Goal: Information Seeking & Learning: Learn about a topic

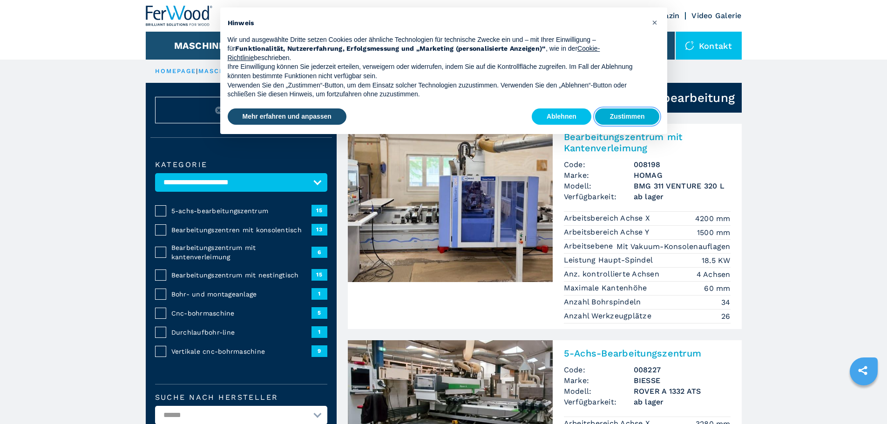
click at [628, 112] on button "Zustimmen" at bounding box center [627, 116] width 65 height 17
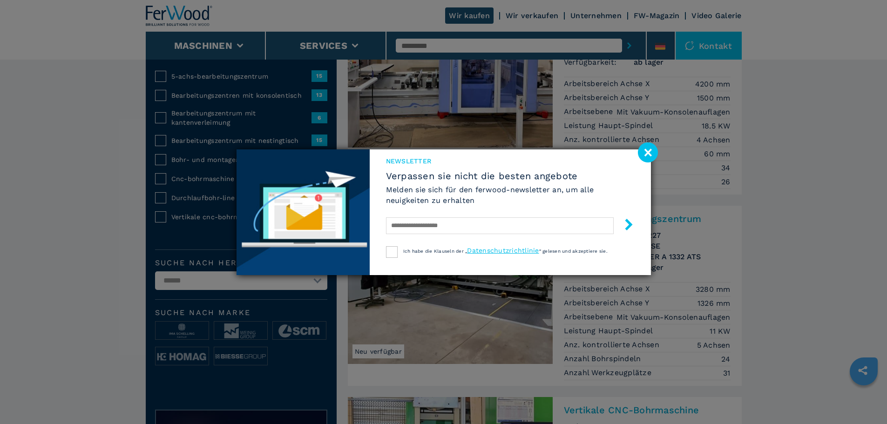
scroll to position [140, 0]
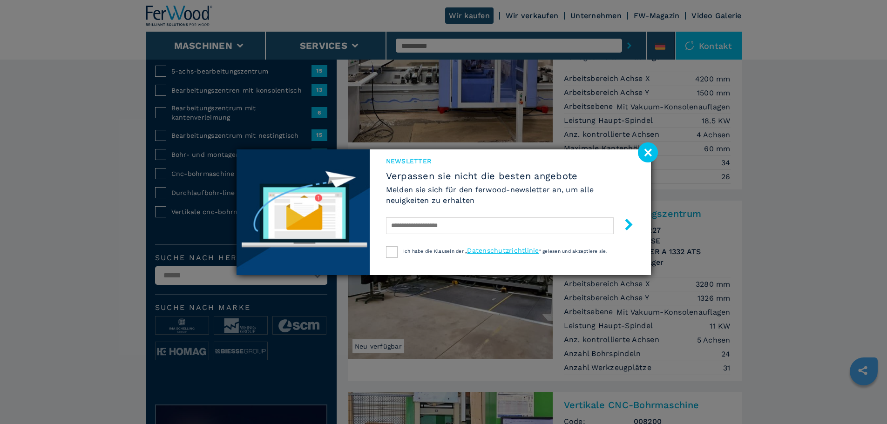
click at [648, 152] on image at bounding box center [648, 152] width 20 height 20
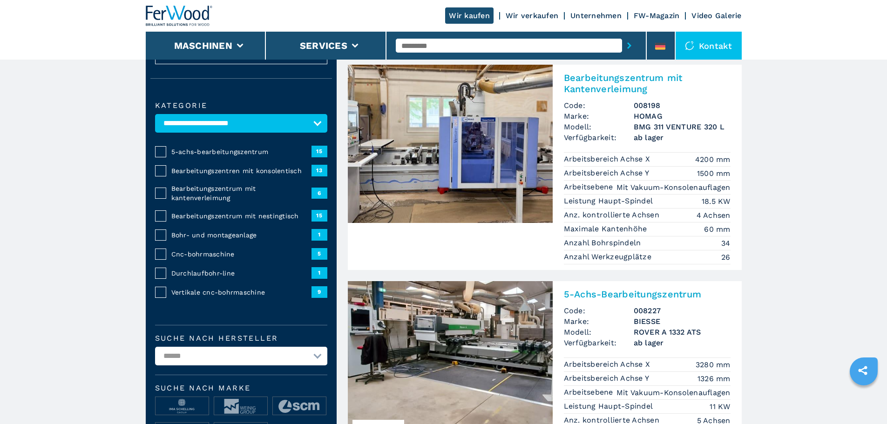
scroll to position [47, 0]
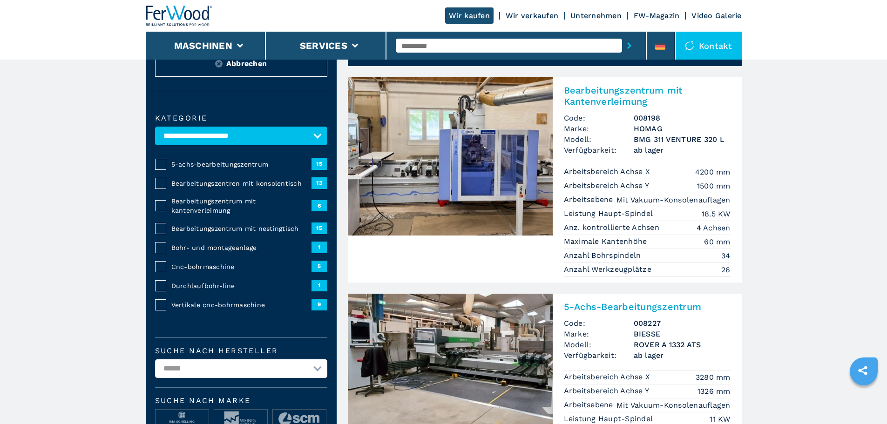
click at [466, 169] on img at bounding box center [450, 156] width 205 height 158
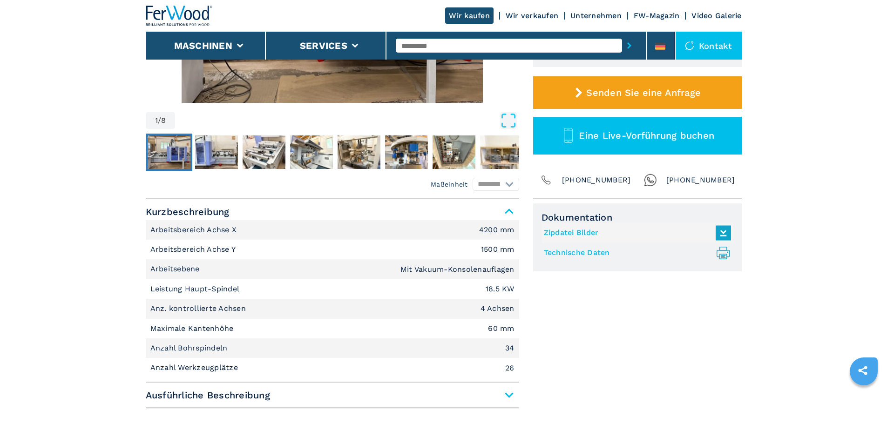
scroll to position [279, 0]
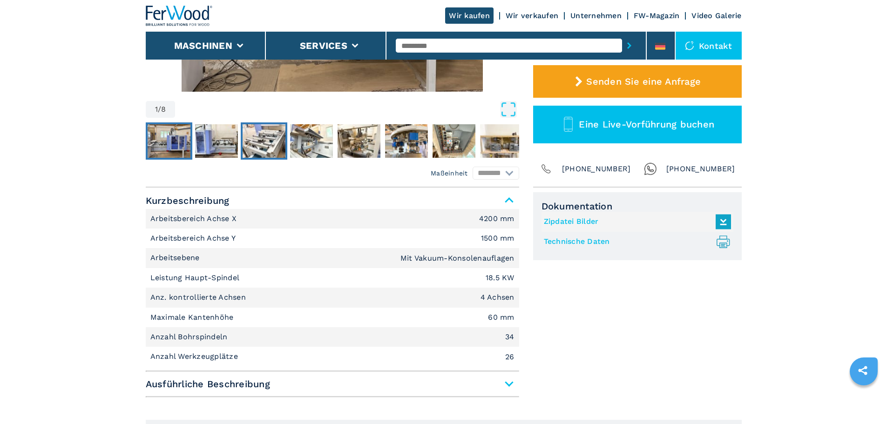
click at [265, 143] on img "Go to Slide 3" at bounding box center [264, 141] width 43 height 34
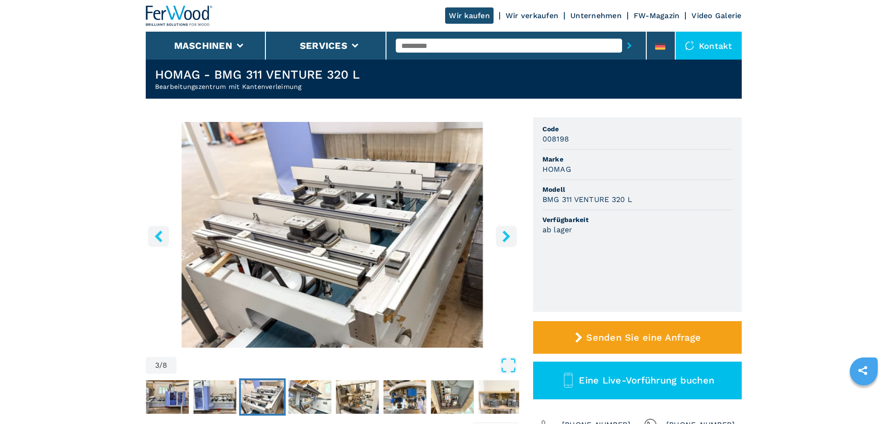
scroll to position [47, 0]
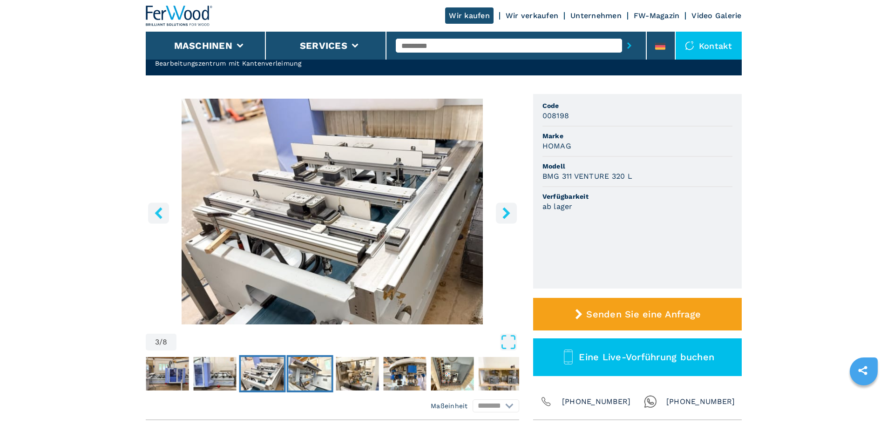
click at [307, 376] on img "Go to Slide 4" at bounding box center [309, 374] width 43 height 34
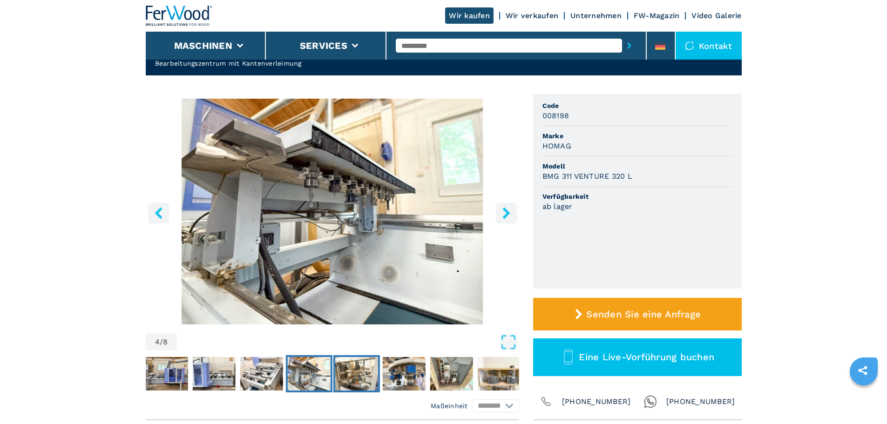
click at [364, 377] on img "Go to Slide 5" at bounding box center [356, 374] width 43 height 34
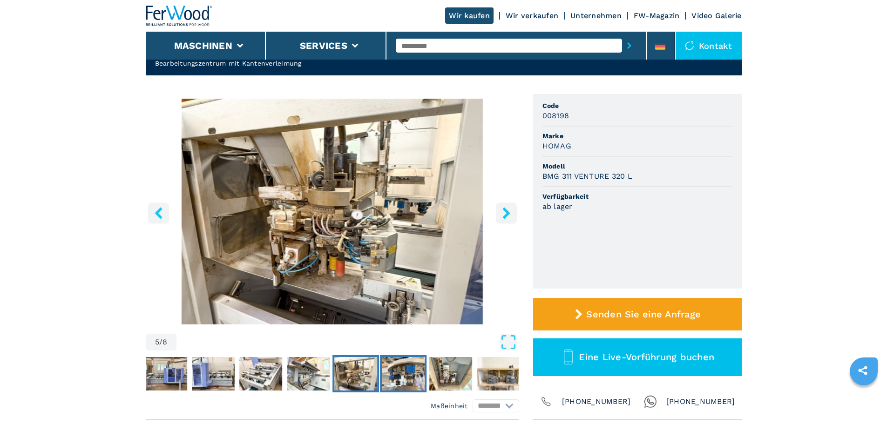
click at [408, 379] on img "Go to Slide 6" at bounding box center [403, 374] width 43 height 34
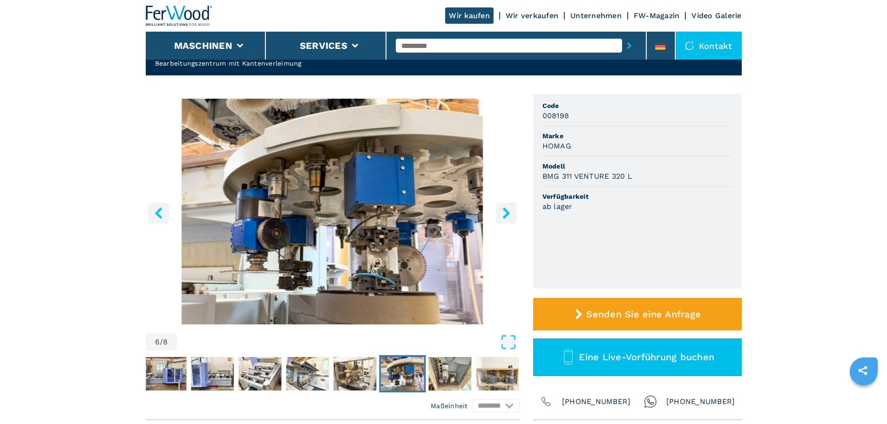
click at [366, 213] on img "Go to Slide 6" at bounding box center [332, 212] width 373 height 226
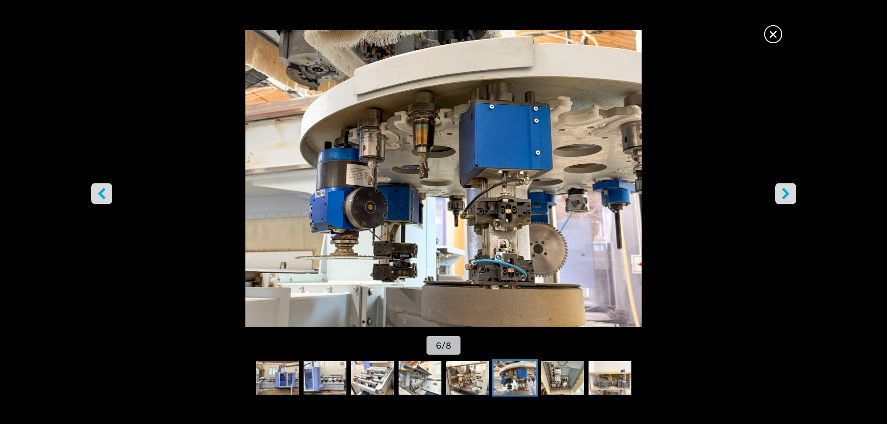
scroll to position [93, 0]
click at [788, 194] on icon "right-button" at bounding box center [785, 194] width 7 height 12
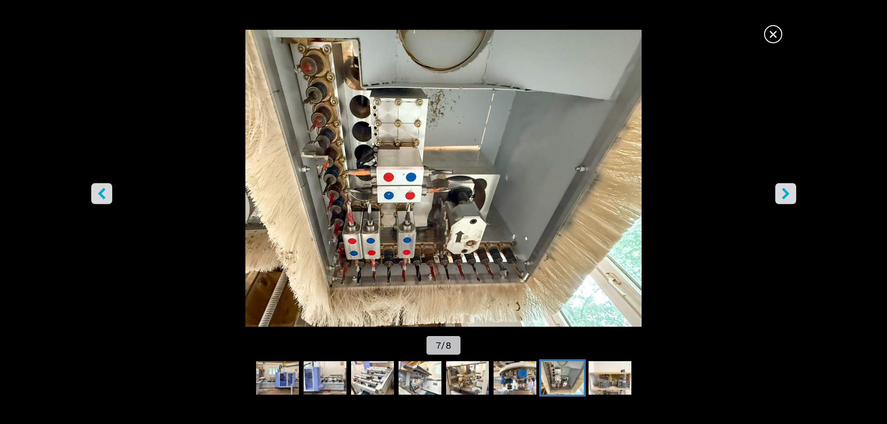
click at [787, 194] on icon "right-button" at bounding box center [785, 194] width 7 height 12
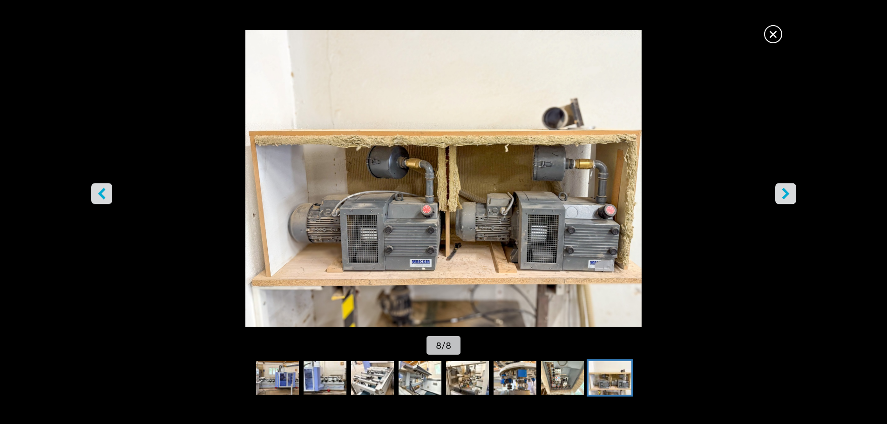
click at [787, 195] on icon "right-button" at bounding box center [785, 194] width 7 height 12
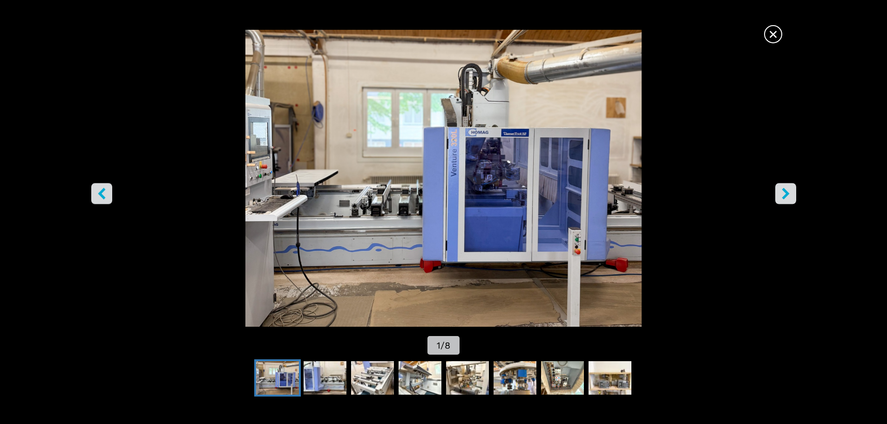
click at [786, 195] on icon "right-button" at bounding box center [785, 194] width 7 height 12
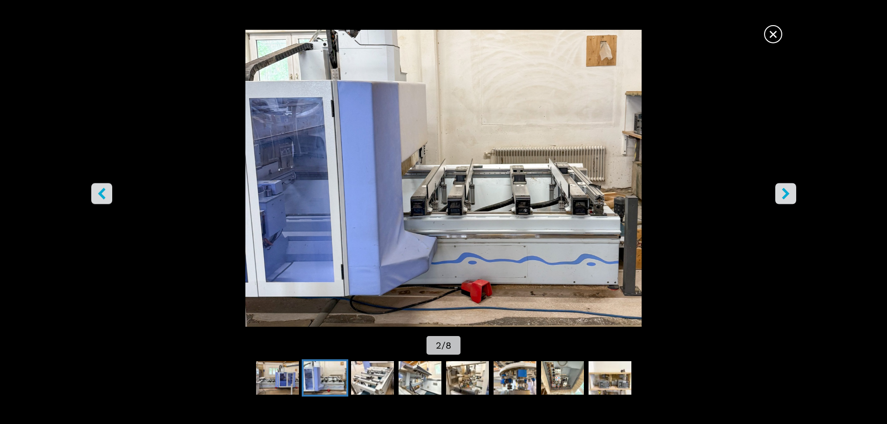
click at [785, 195] on icon "right-button" at bounding box center [785, 194] width 7 height 12
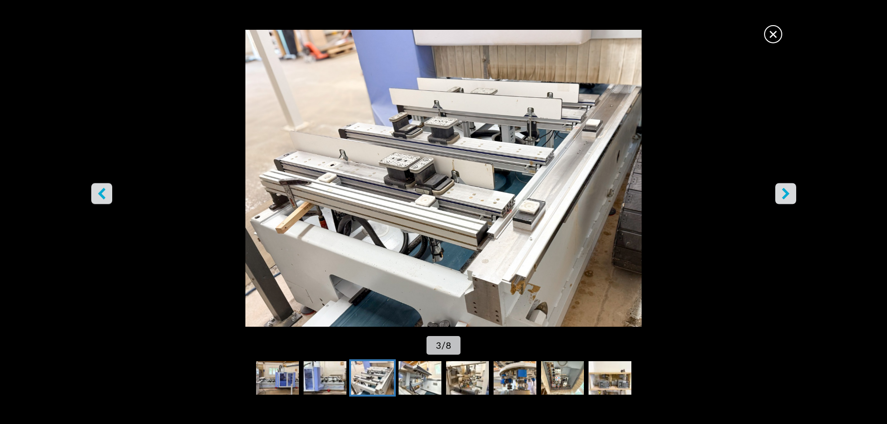
click at [785, 195] on icon "right-button" at bounding box center [785, 194] width 7 height 12
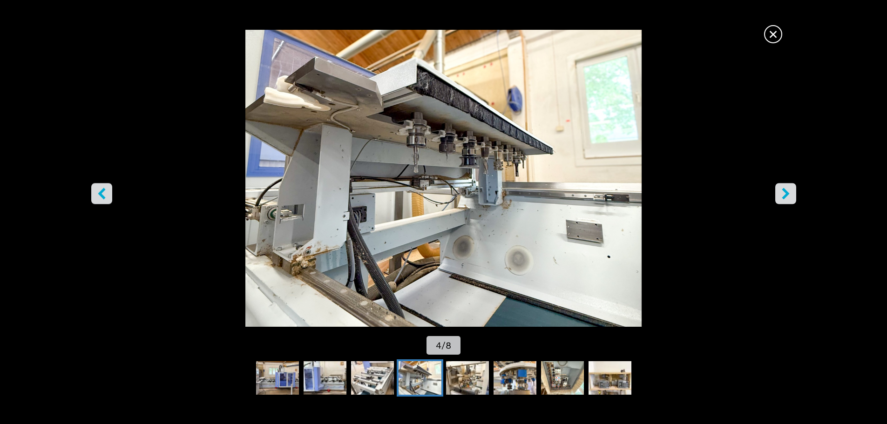
click at [785, 195] on icon "right-button" at bounding box center [785, 194] width 7 height 12
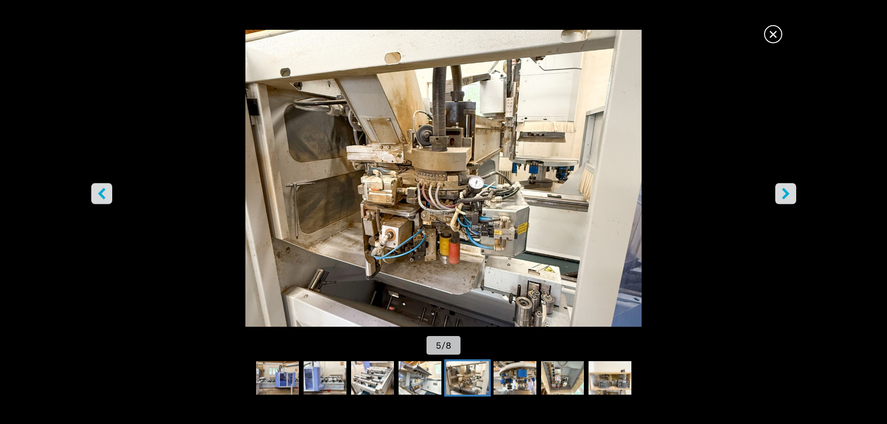
click at [785, 195] on icon "right-button" at bounding box center [785, 194] width 7 height 12
